Goal: Task Accomplishment & Management: Use online tool/utility

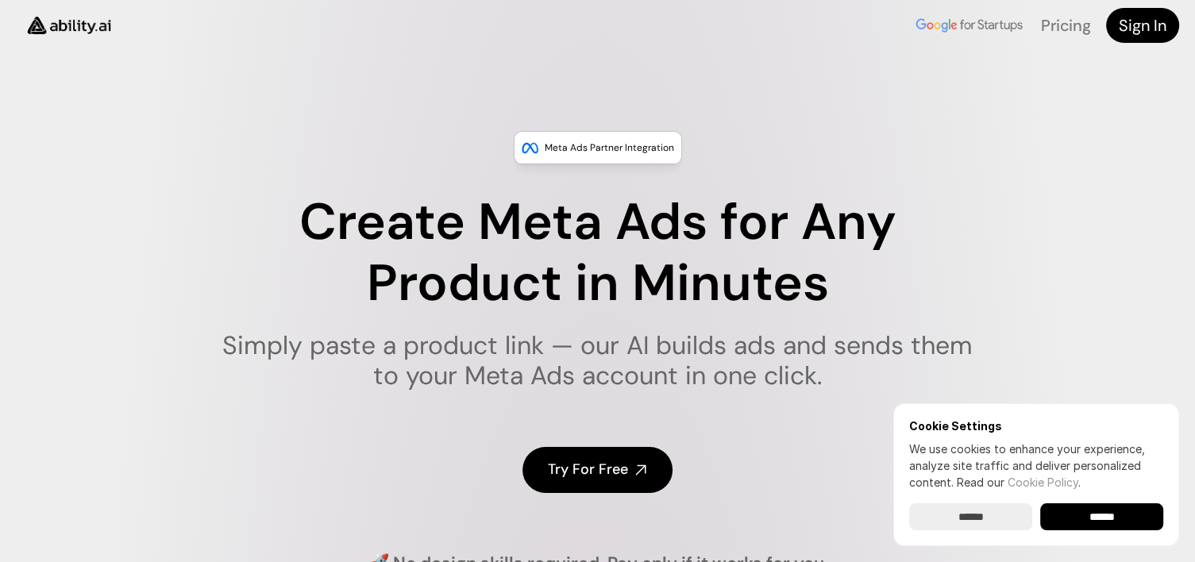
click at [624, 469] on h4 "Try For Free" at bounding box center [588, 470] width 80 height 20
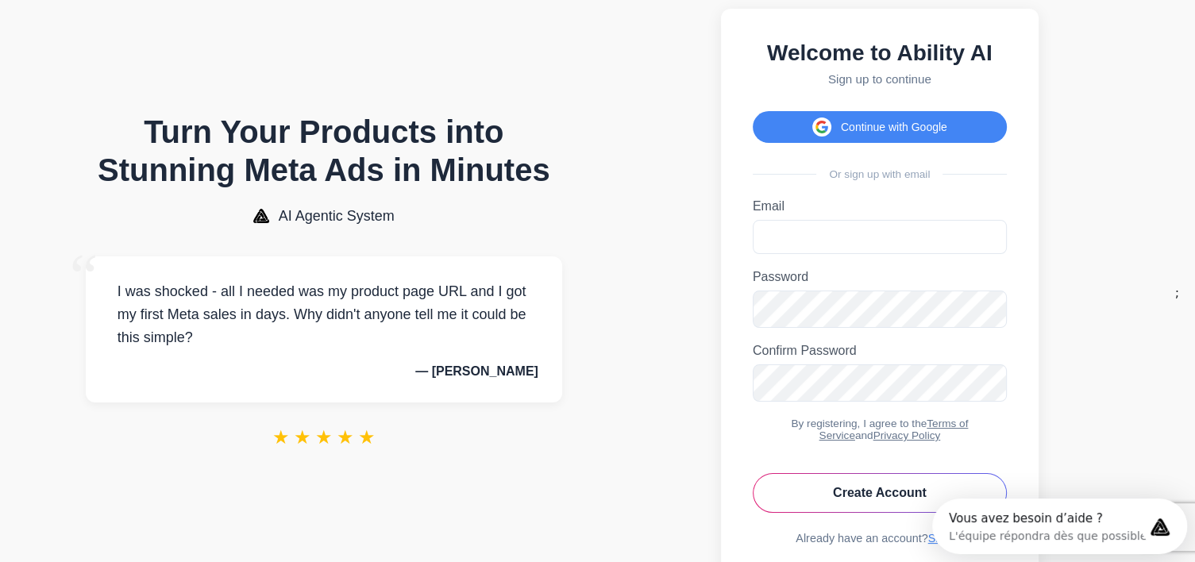
scroll to position [38, 0]
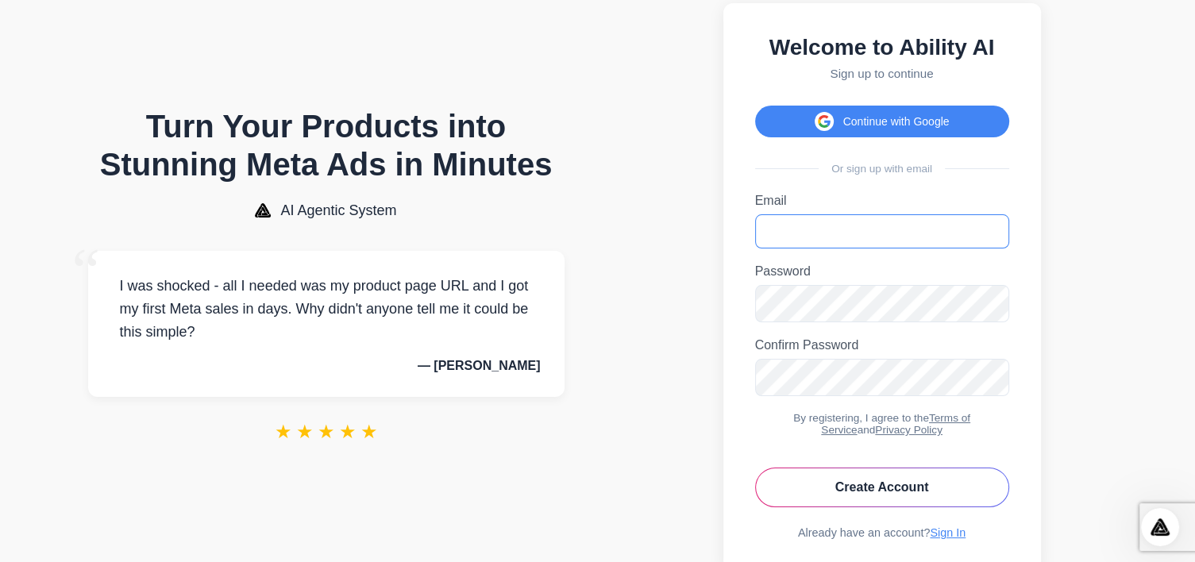
click at [829, 244] on input "Email" at bounding box center [882, 231] width 254 height 34
click at [866, 129] on button "Continue with Google" at bounding box center [882, 122] width 254 height 32
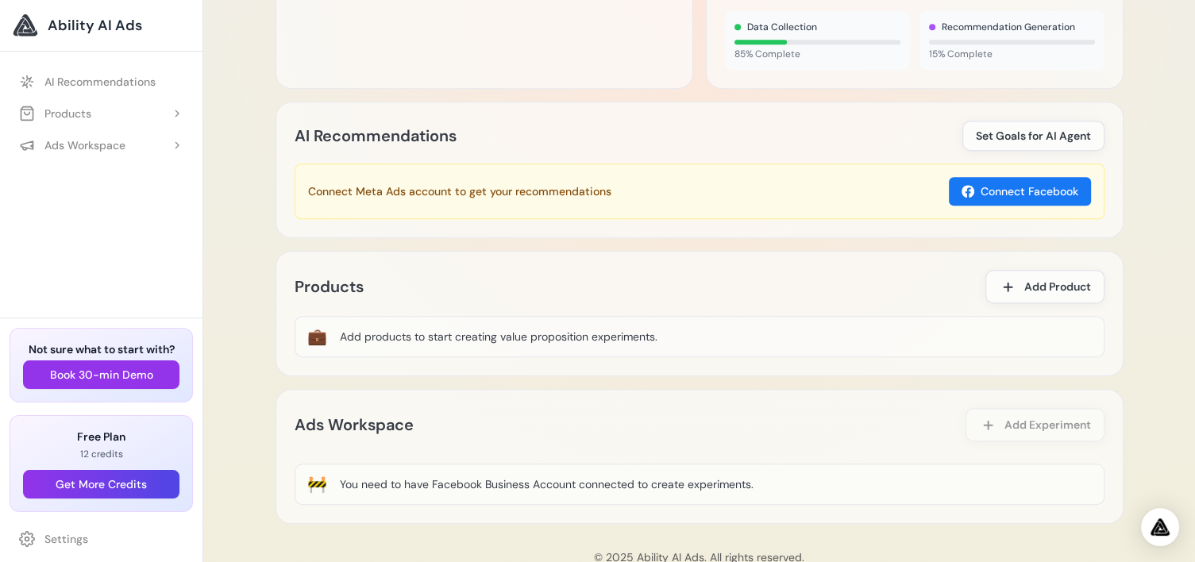
scroll to position [774, 0]
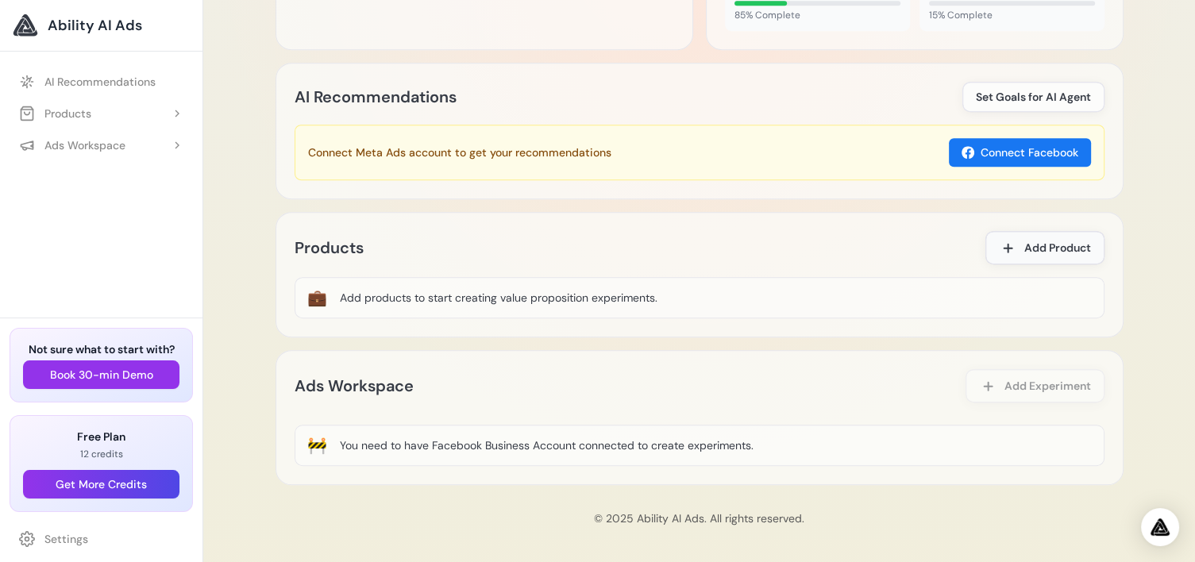
click at [1048, 241] on span "Add Product" at bounding box center [1057, 248] width 67 height 16
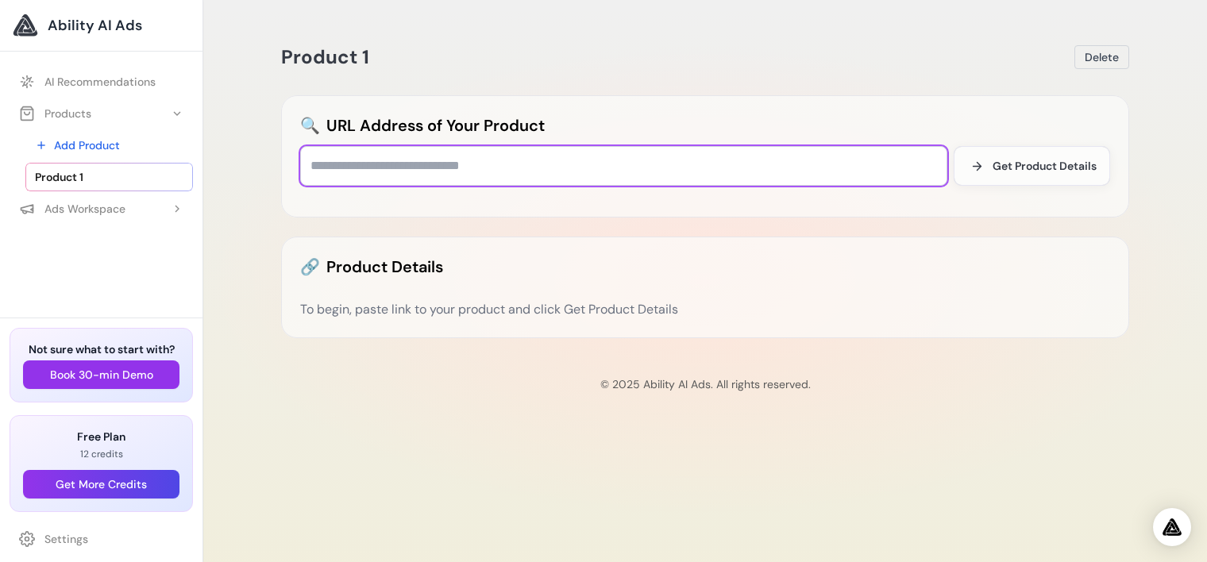
click at [372, 165] on input "text" at bounding box center [623, 166] width 647 height 40
paste input "**********"
type input "**********"
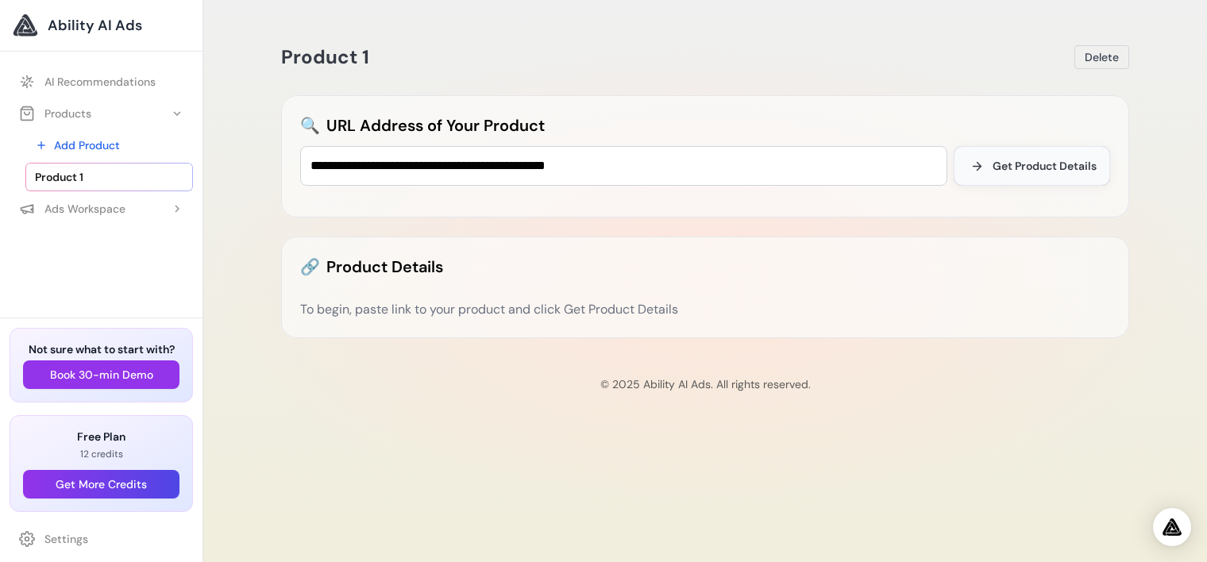
click at [1026, 164] on span "Get Product Details" at bounding box center [1045, 166] width 104 height 16
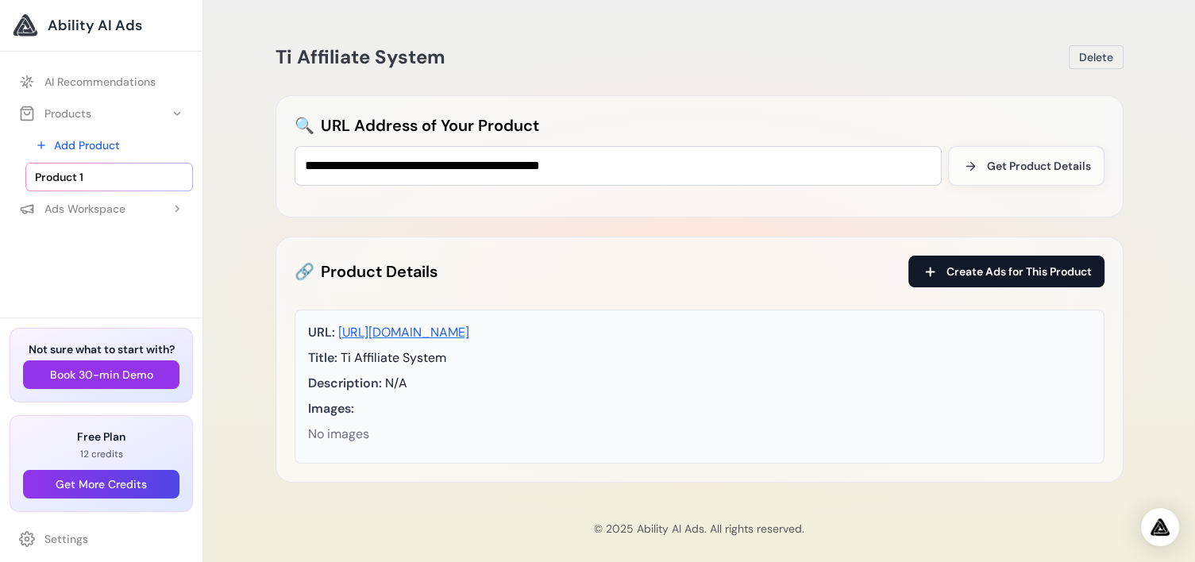
click at [1019, 271] on span "Create Ads for This Product" at bounding box center [1019, 272] width 145 height 16
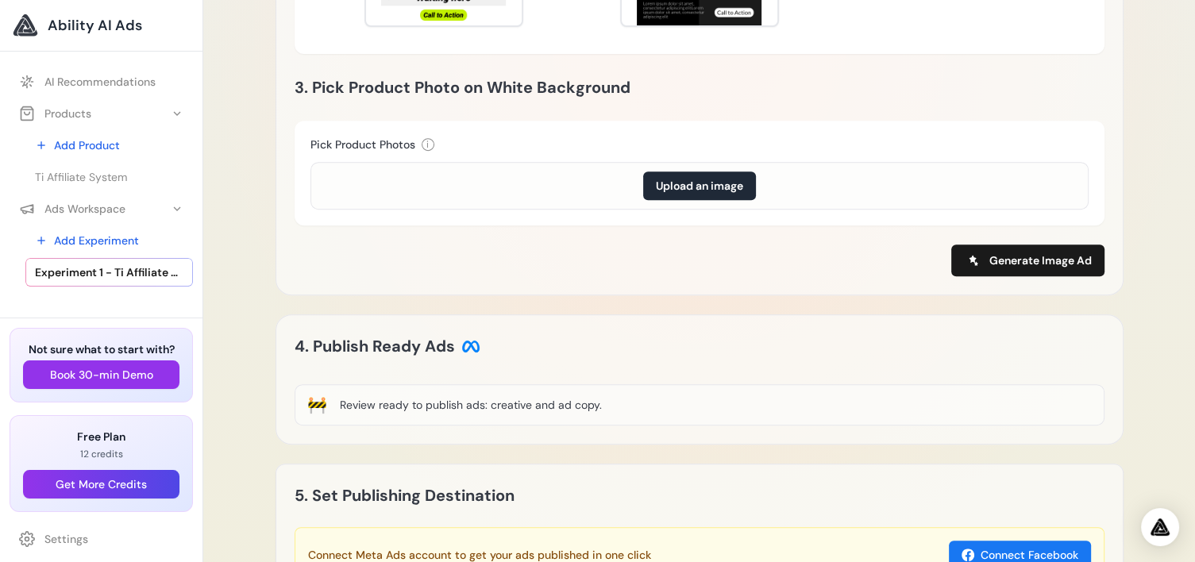
scroll to position [627, 0]
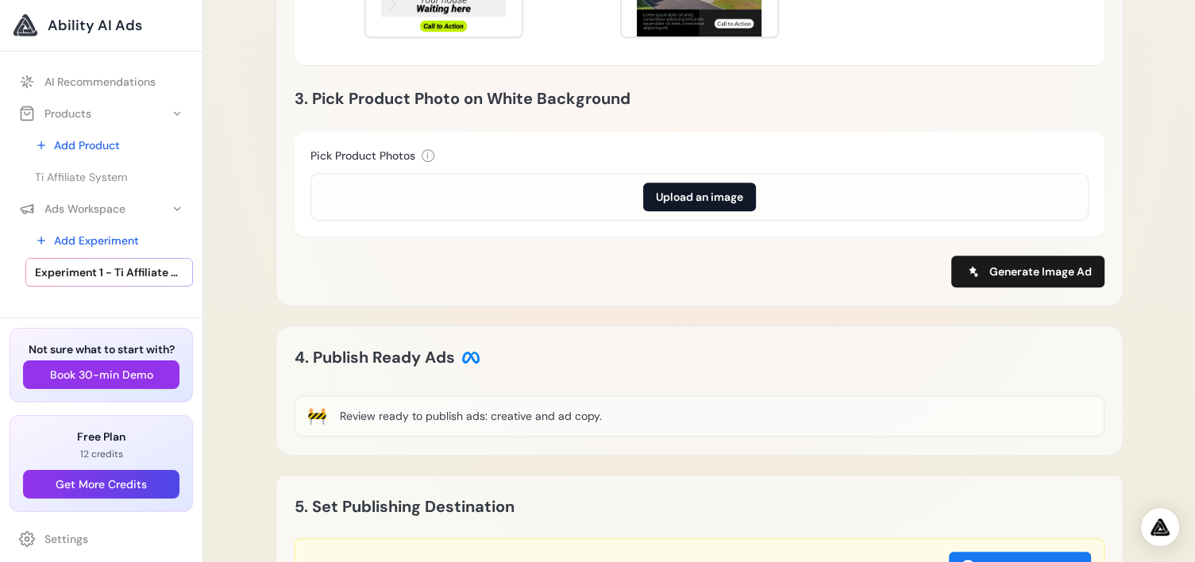
click at [686, 199] on button "Upload an image" at bounding box center [699, 197] width 113 height 29
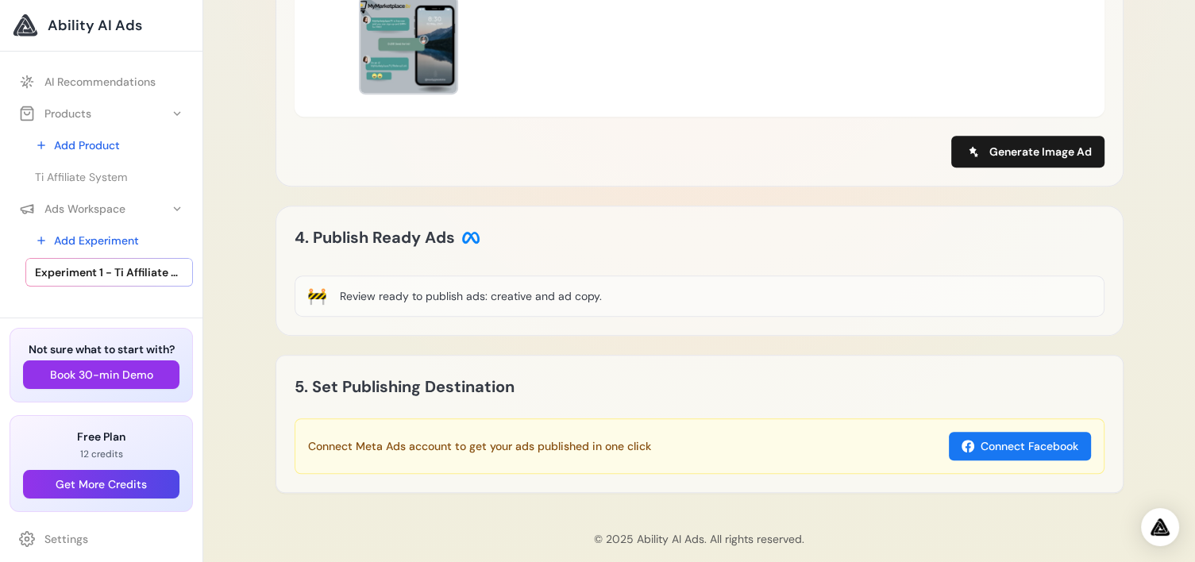
scroll to position [846, 0]
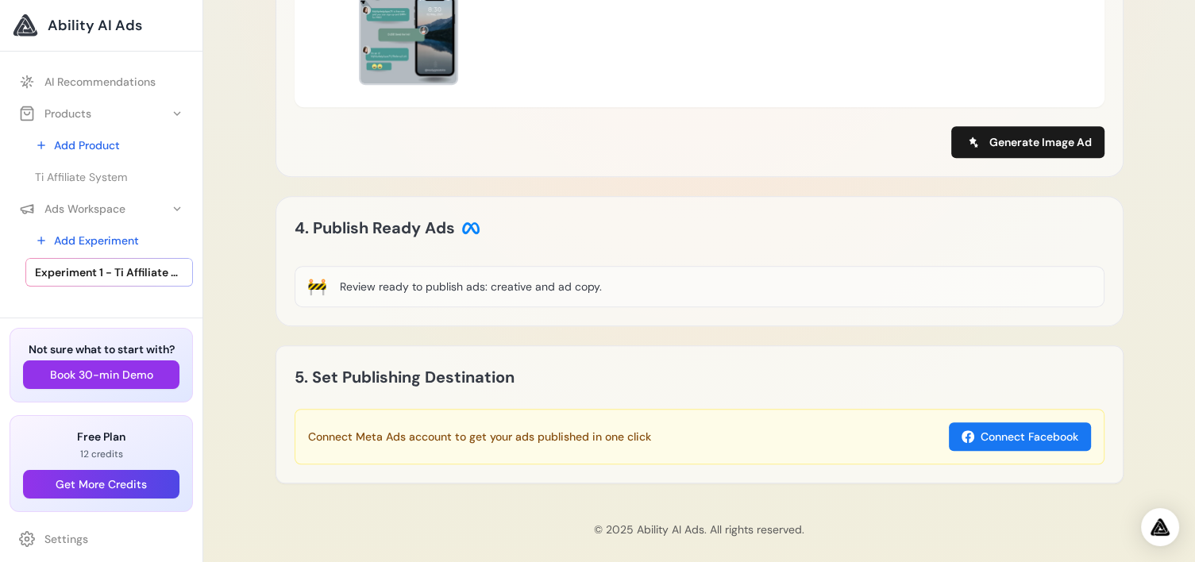
click at [566, 279] on div "Review ready to publish ads: creative and ad copy." at bounding box center [471, 287] width 262 height 16
click at [1000, 425] on button "Connect Facebook" at bounding box center [1020, 436] width 142 height 29
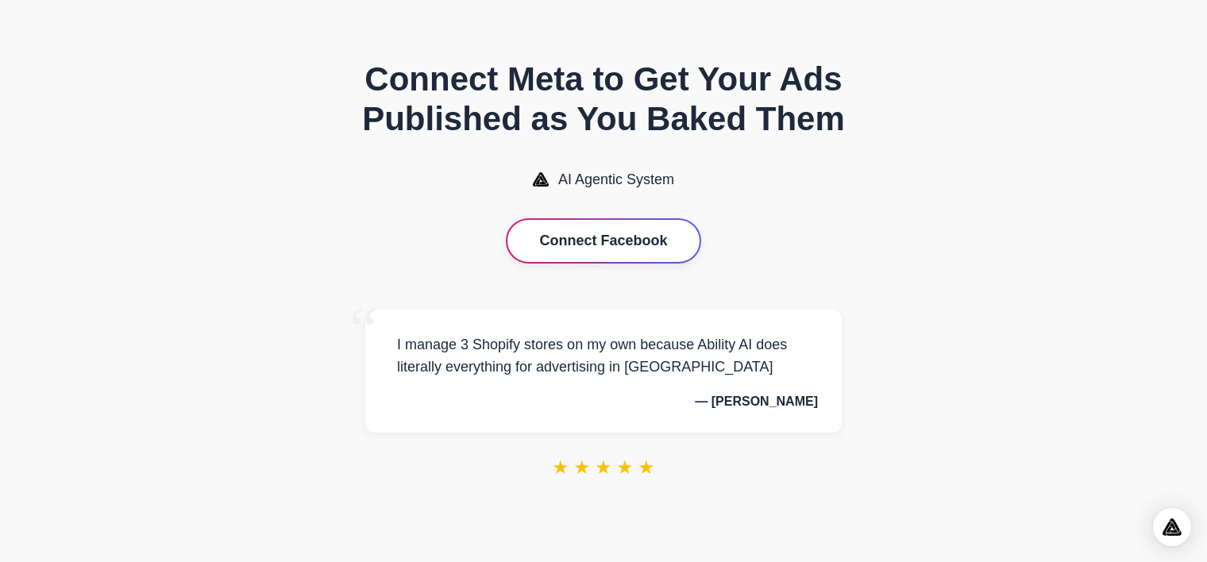
click at [607, 247] on button "Connect Facebook" at bounding box center [602, 241] width 191 height 42
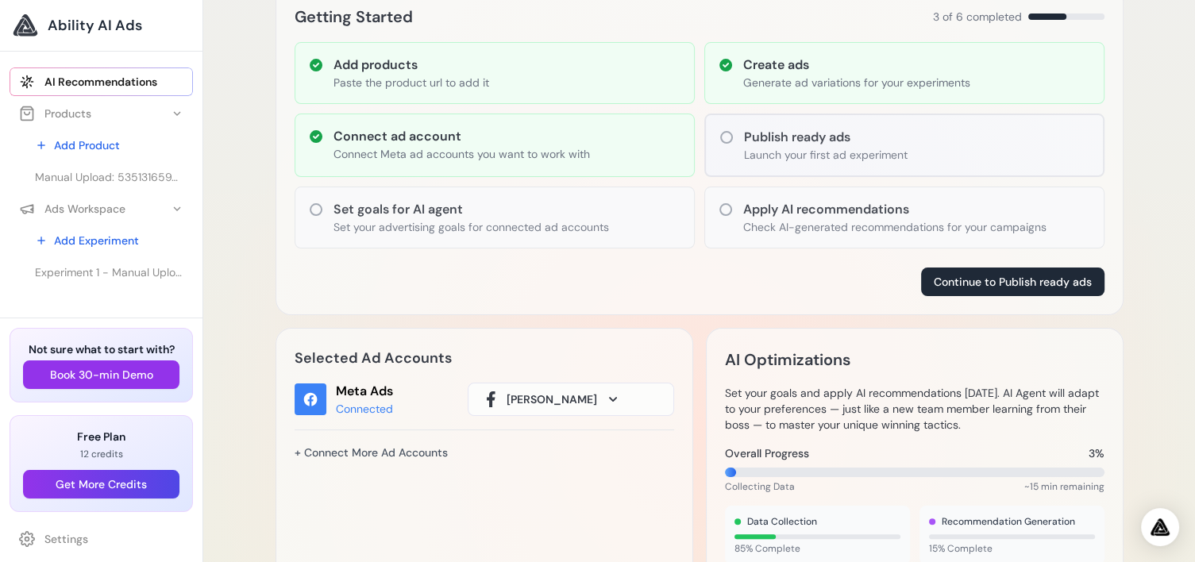
scroll to position [241, 0]
click at [1054, 280] on button "Continue to Publish ready ads" at bounding box center [1012, 281] width 183 height 29
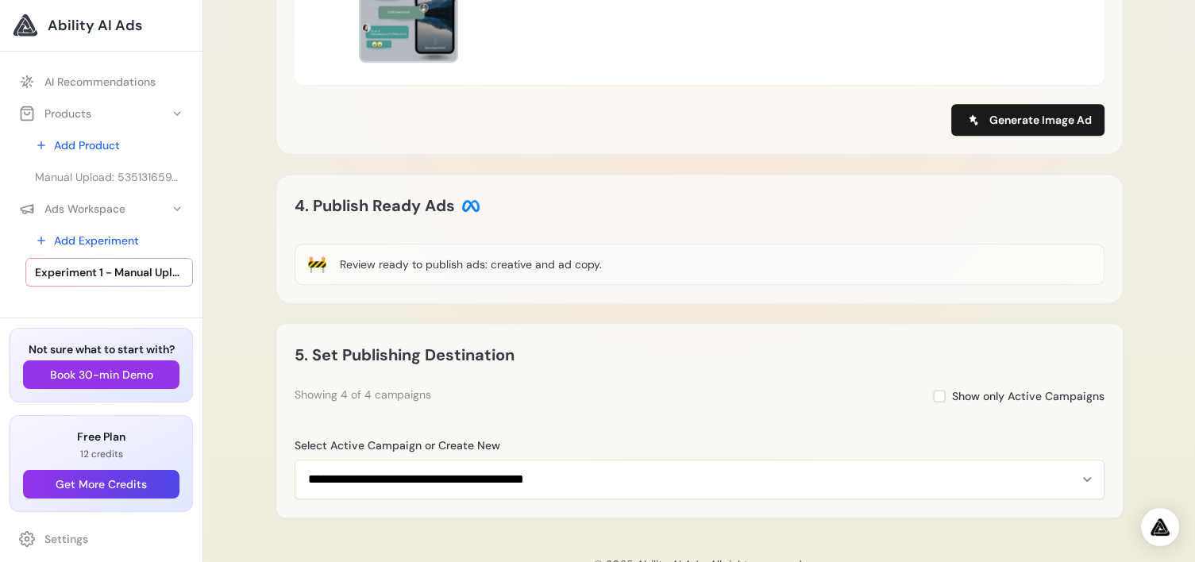
scroll to position [903, 0]
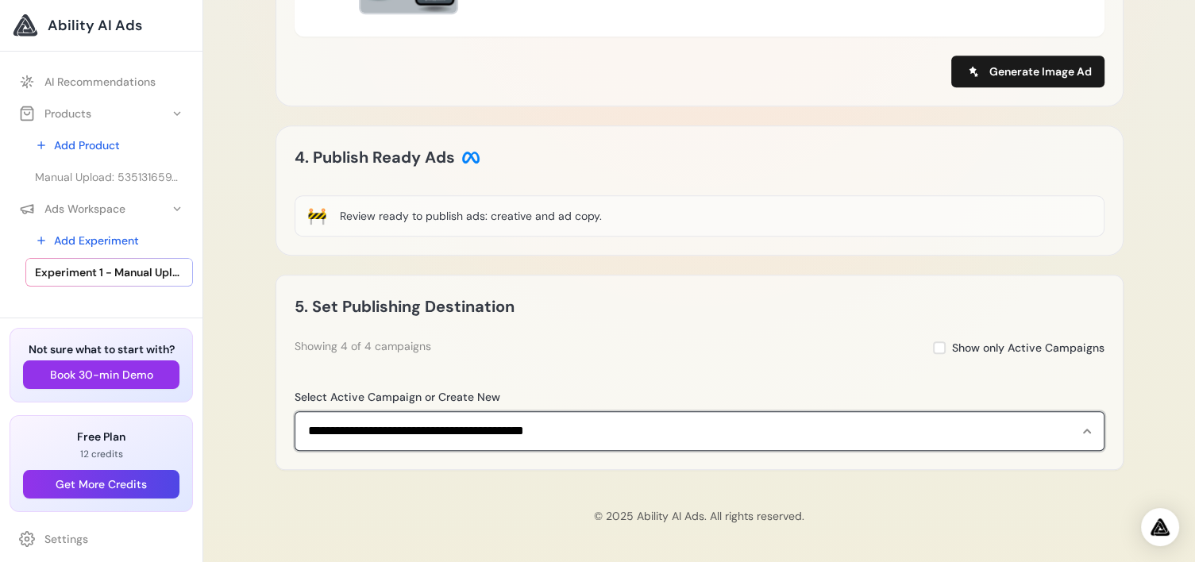
click at [1086, 438] on select "**********" at bounding box center [700, 431] width 810 height 40
select select "**********"
click at [295, 411] on select "**********" at bounding box center [700, 431] width 810 height 40
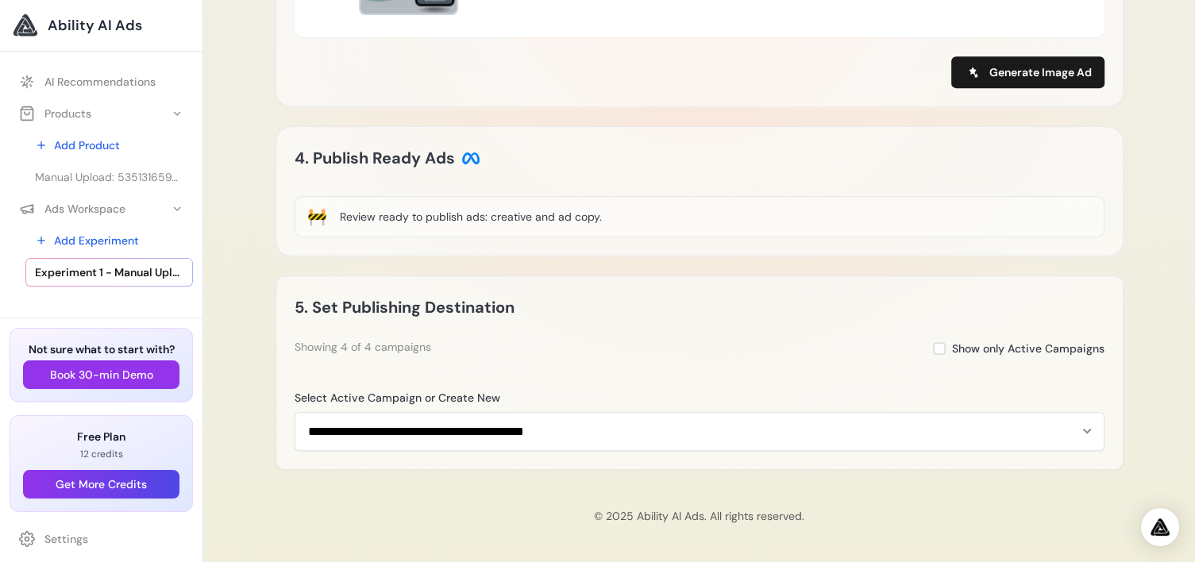
scroll to position [852, 0]
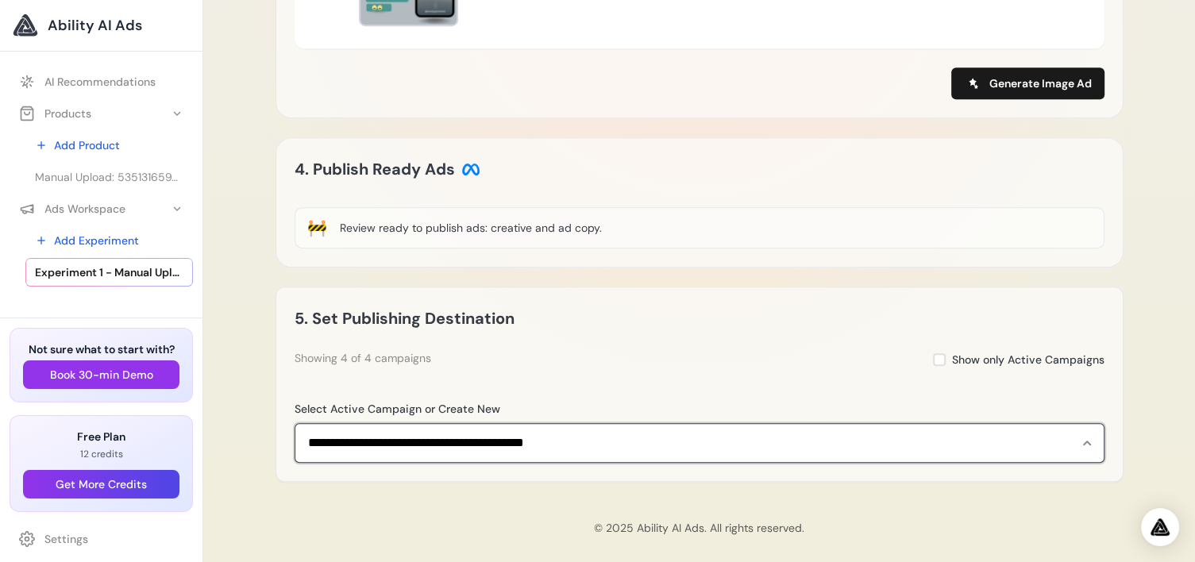
click at [540, 463] on select "**********" at bounding box center [700, 443] width 810 height 40
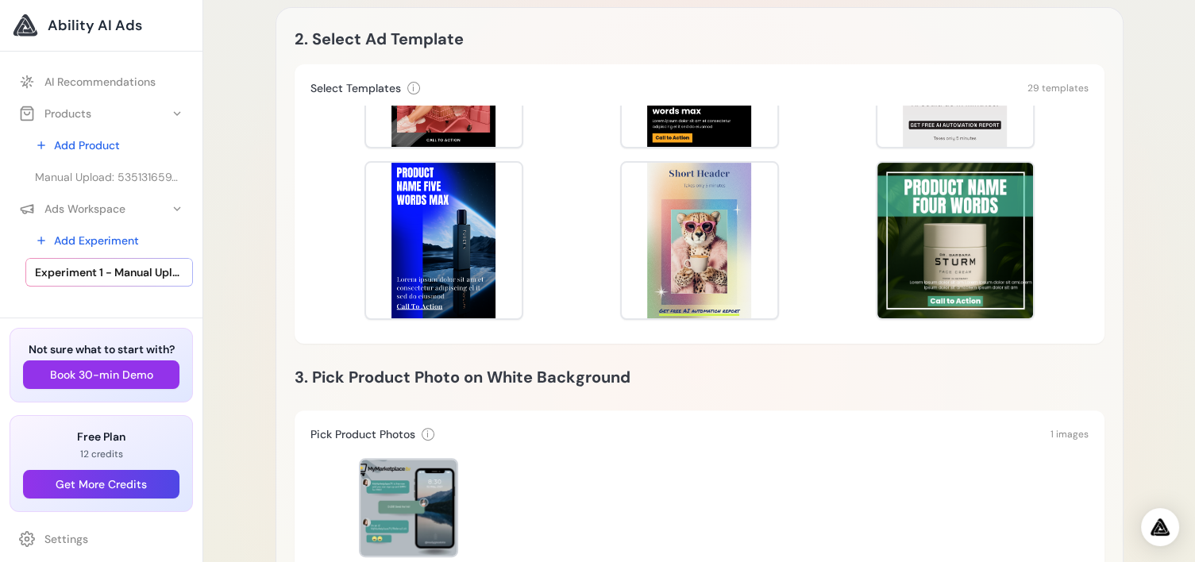
scroll to position [376, 0]
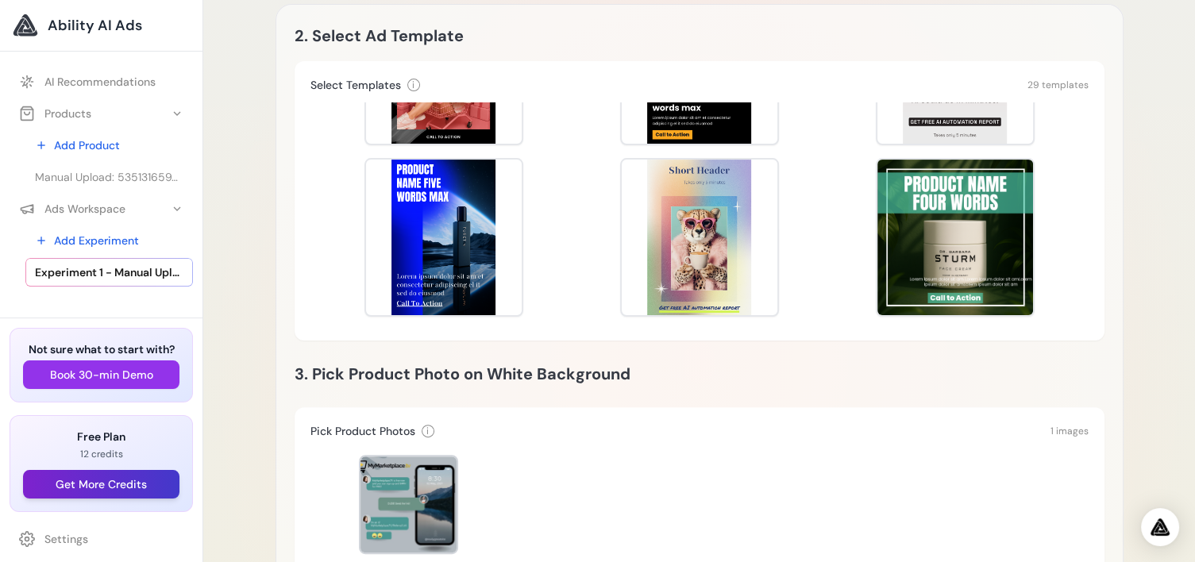
click at [118, 492] on button "Get More Credits" at bounding box center [101, 484] width 156 height 29
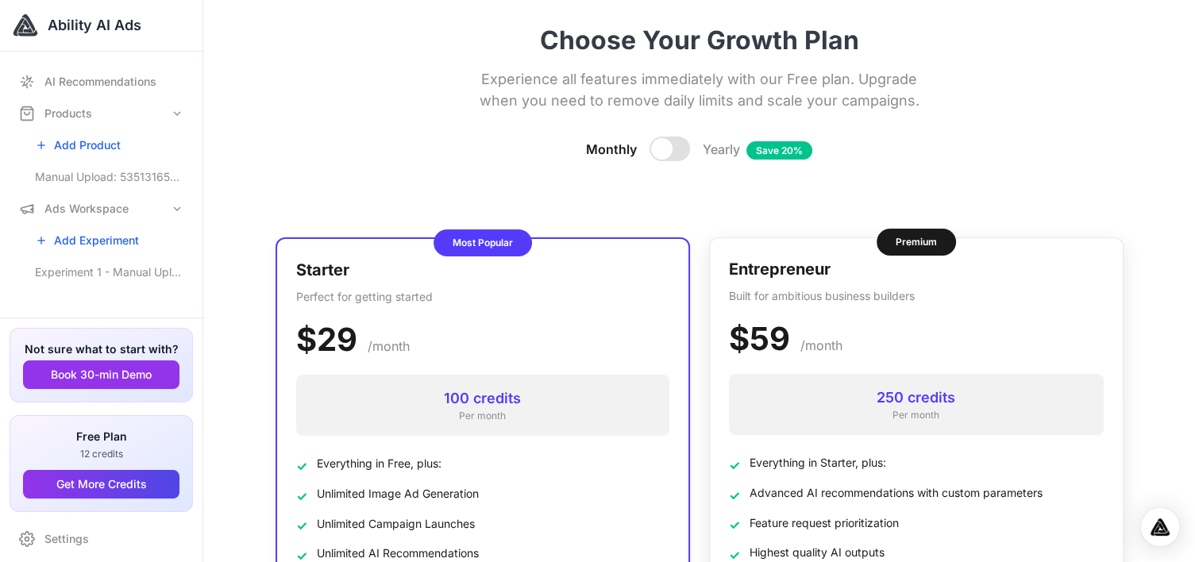
click at [1045, 270] on h3 "Entrepreneur" at bounding box center [916, 269] width 375 height 24
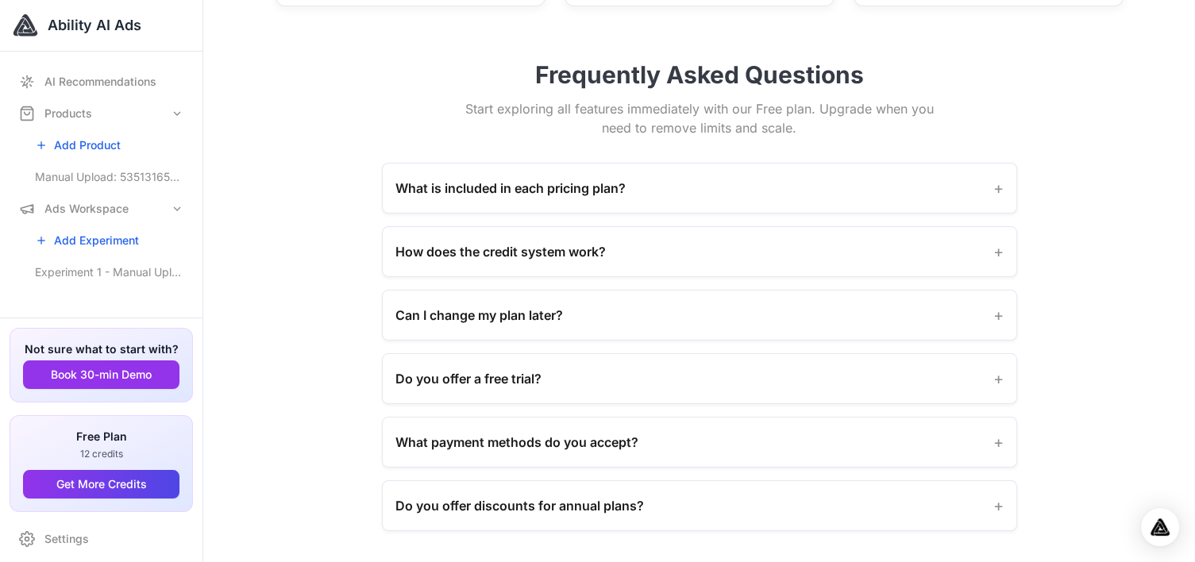
scroll to position [1598, 0]
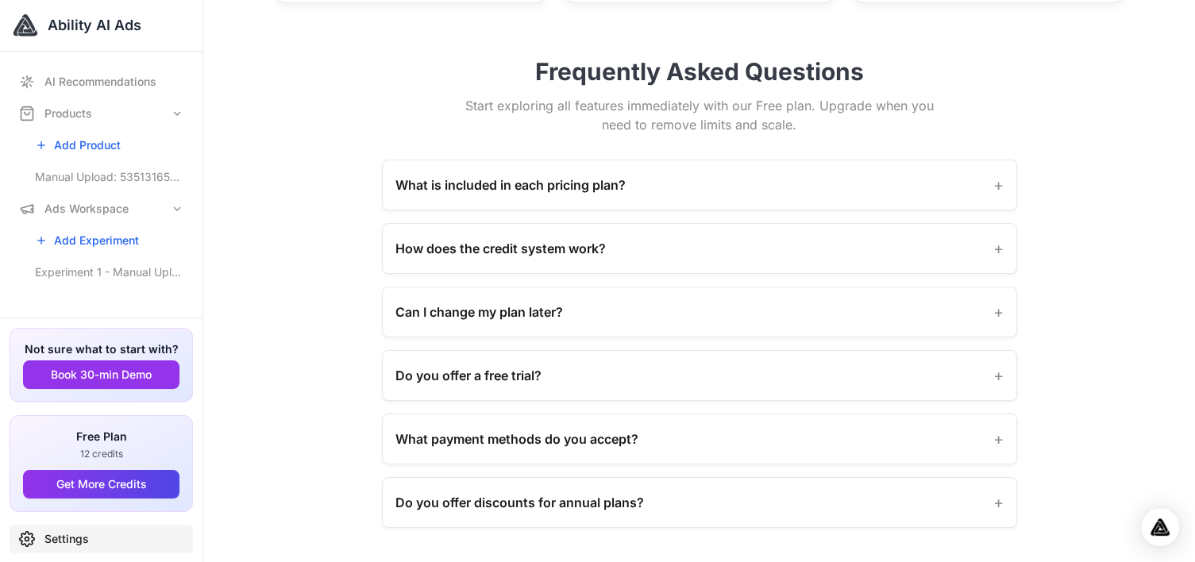
click at [28, 535] on icon at bounding box center [27, 539] width 16 height 16
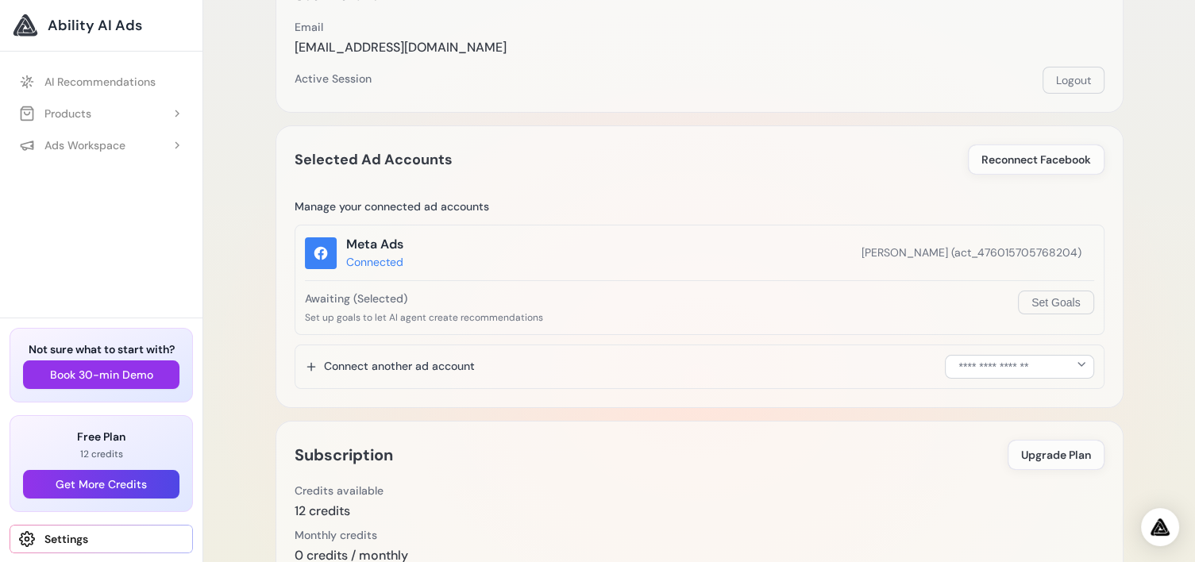
scroll to position [114, 0]
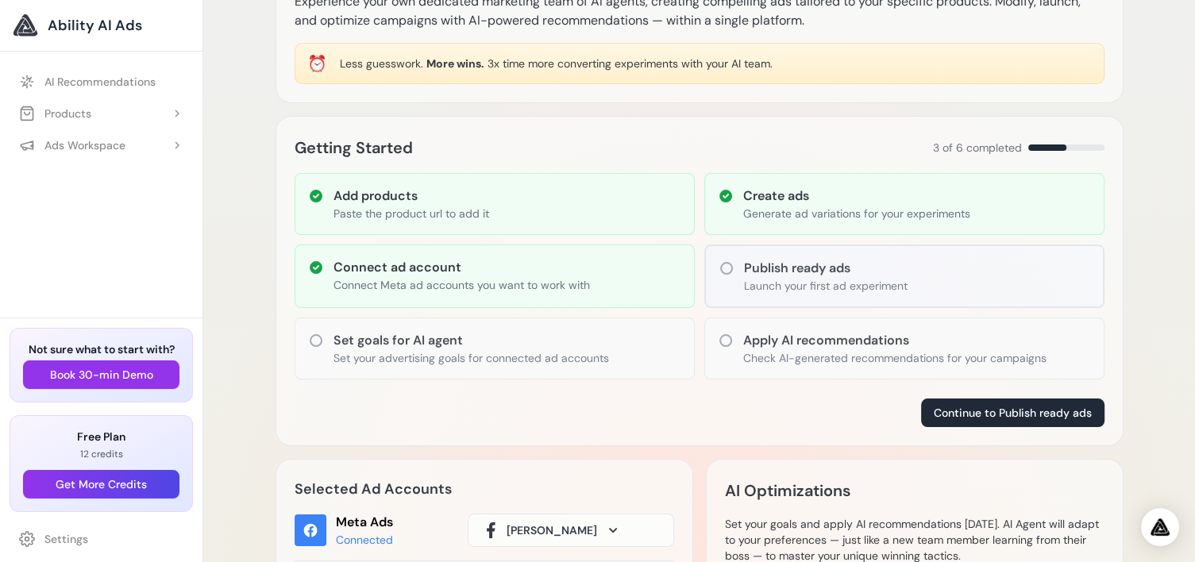
scroll to position [113, 0]
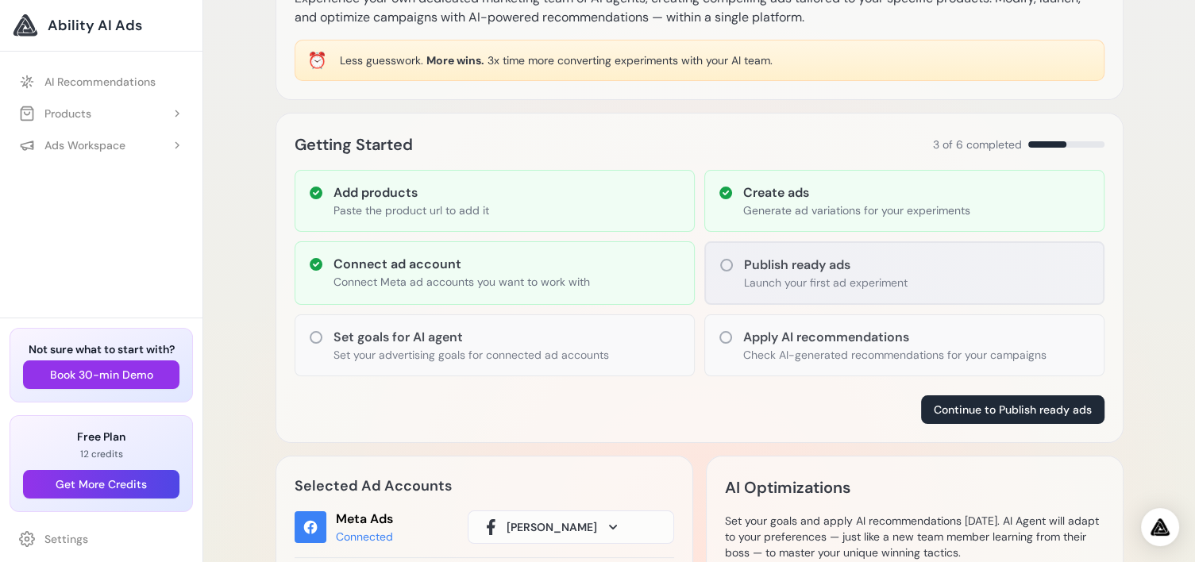
click at [731, 260] on icon at bounding box center [726, 265] width 13 height 13
